Goal: Information Seeking & Learning: Check status

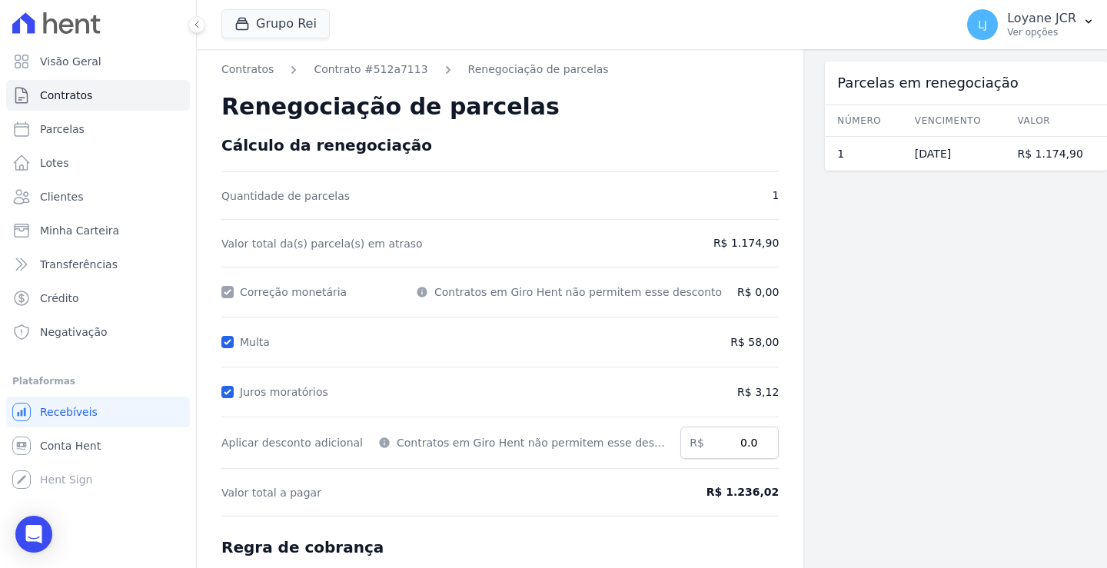
drag, startPoint x: 706, startPoint y: 243, endPoint x: 786, endPoint y: 257, distance: 81.2
click at [785, 244] on div "Contratos Contrato #512a7113 Renegociação de parcelas Renegociação de parcelas …" at bounding box center [652, 409] width 911 height 721
click at [325, 68] on link "Contrato #512a7113" at bounding box center [371, 70] width 114 height 16
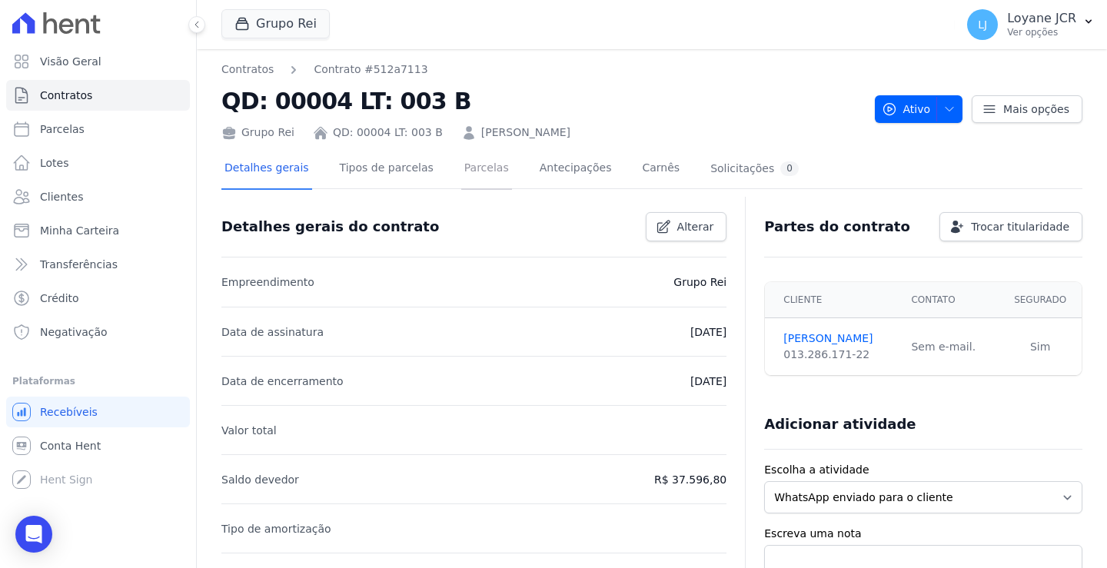
click at [471, 161] on link "Parcelas" at bounding box center [486, 169] width 51 height 41
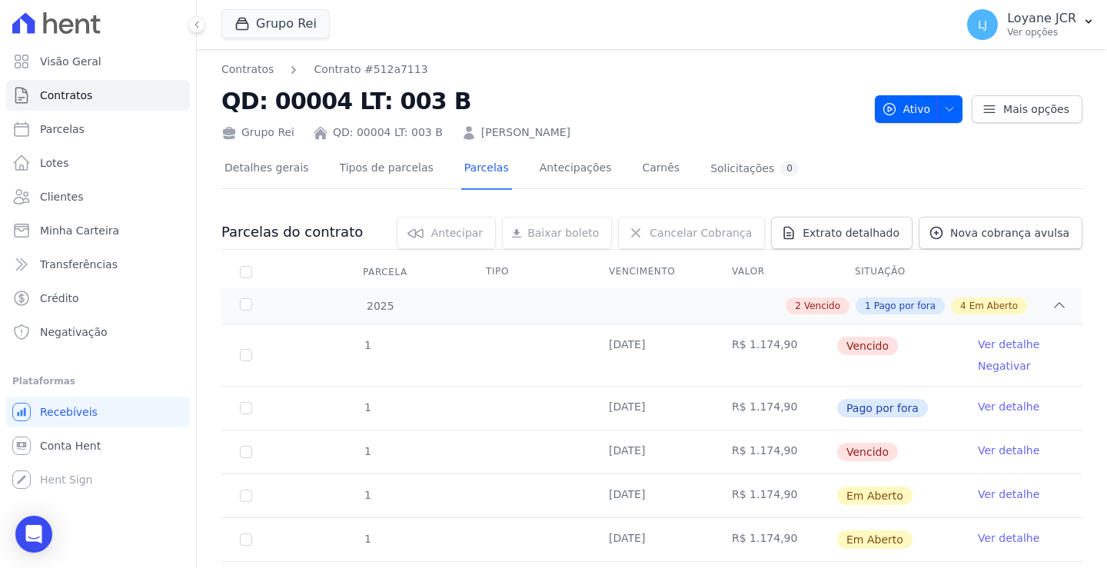
click at [987, 410] on link "Ver detalhe" at bounding box center [1009, 406] width 62 height 15
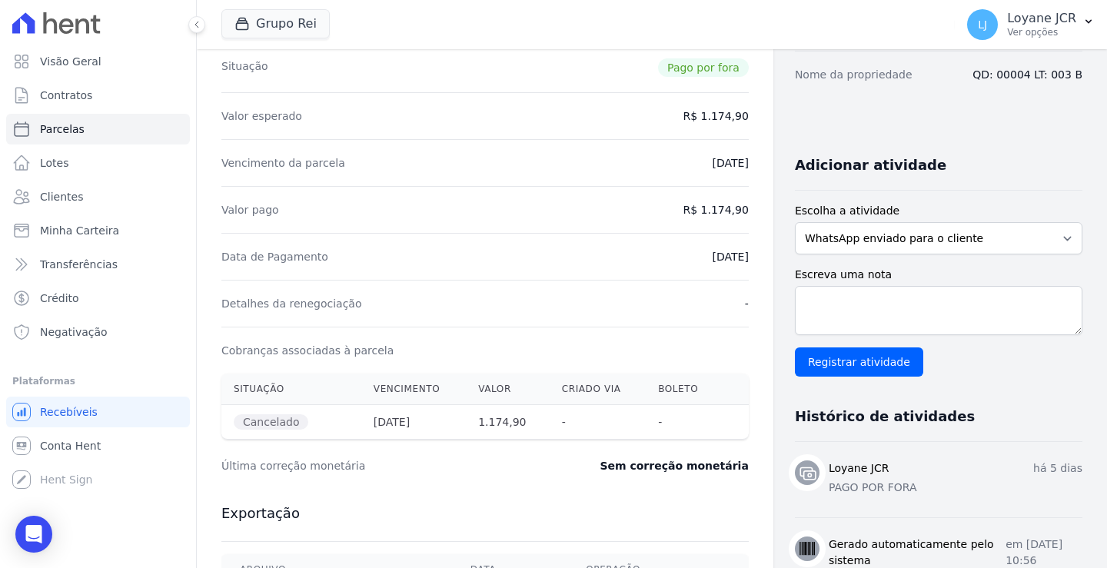
scroll to position [308, 0]
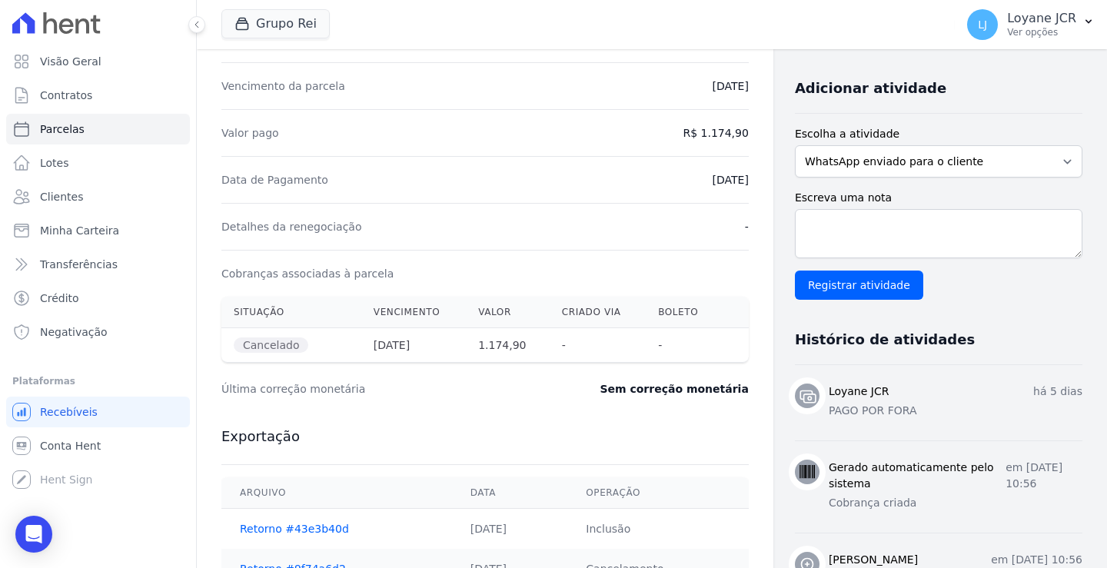
click at [401, 338] on th "[DATE]" at bounding box center [413, 345] width 105 height 35
drag, startPoint x: 431, startPoint y: 347, endPoint x: 208, endPoint y: 336, distance: 223.3
click at [208, 336] on div "Situação Vencimento [GEOGRAPHIC_DATA] Criado via [GEOGRAPHIC_DATA] Cancelado [D…" at bounding box center [485, 330] width 577 height 78
click at [421, 389] on dt "Última correção monetária" at bounding box center [376, 388] width 311 height 15
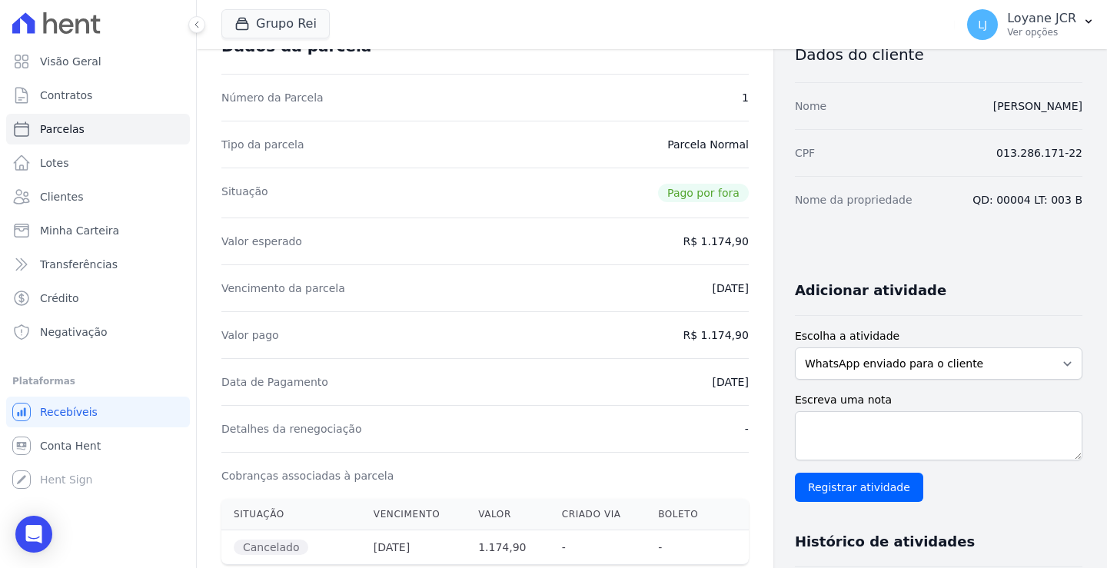
scroll to position [77, 0]
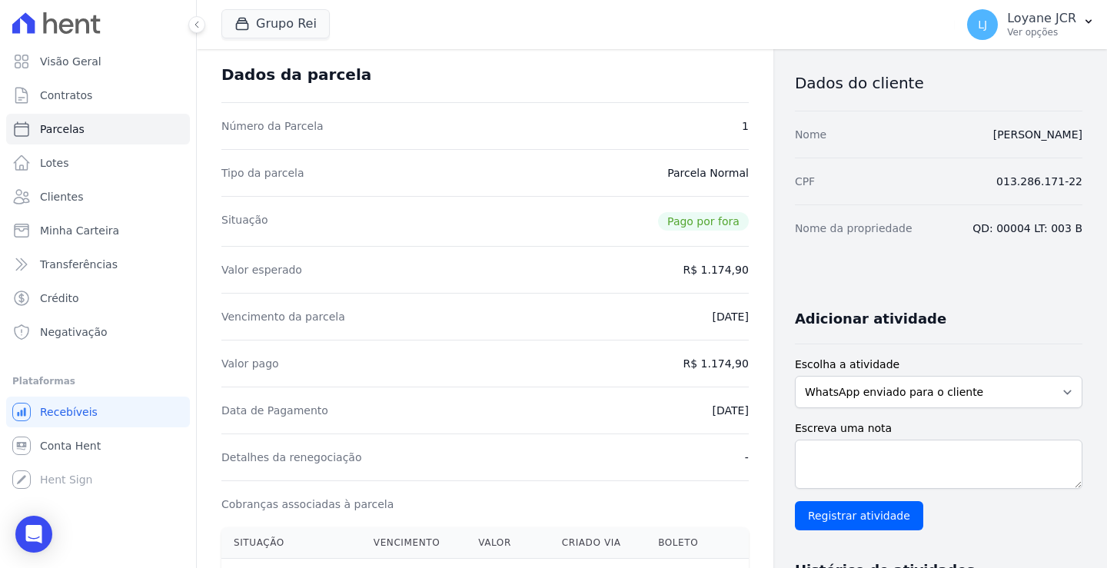
drag, startPoint x: 741, startPoint y: 415, endPoint x: 681, endPoint y: 411, distance: 60.2
click at [684, 411] on div "Contratos Contrato #512a7113 [GEOGRAPHIC_DATA] Parcela #1 [GEOGRAPHIC_DATA] #1 …" at bounding box center [485, 488] width 577 height 1032
click at [745, 458] on dd "-" at bounding box center [747, 457] width 4 height 15
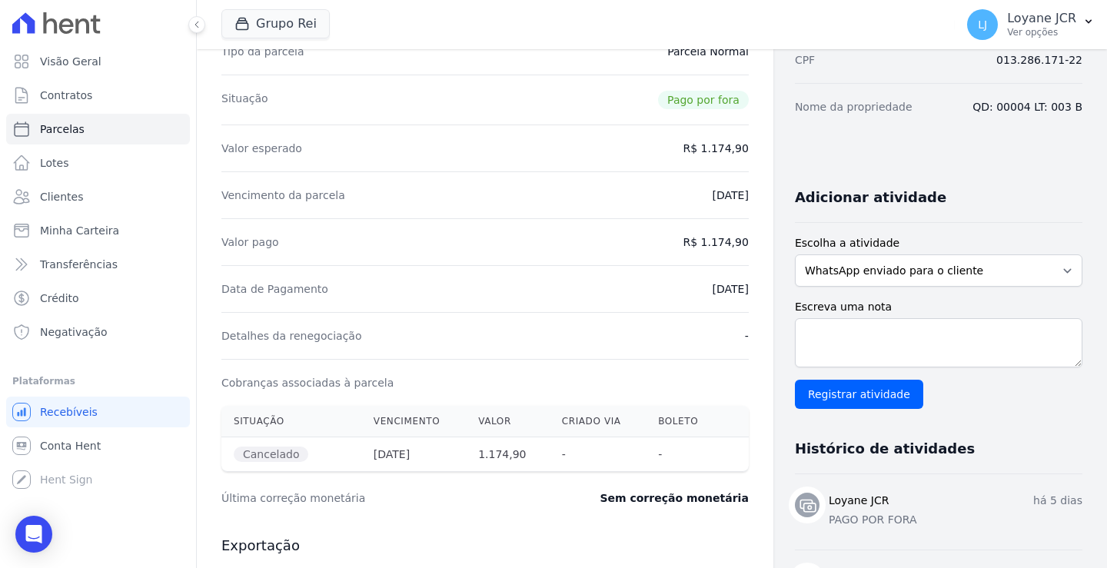
scroll to position [0, 0]
